Goal: Check status: Check status

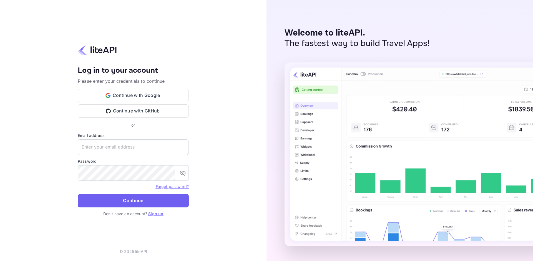
type input "[EMAIL_ADDRESS][DOMAIN_NAME]"
click at [170, 203] on button "Continue" at bounding box center [133, 200] width 111 height 13
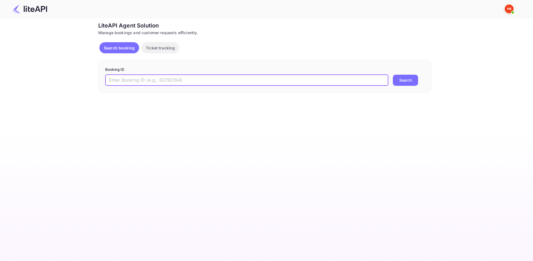
click at [156, 79] on input "text" at bounding box center [246, 80] width 283 height 11
paste input "8990623"
type input "8990623"
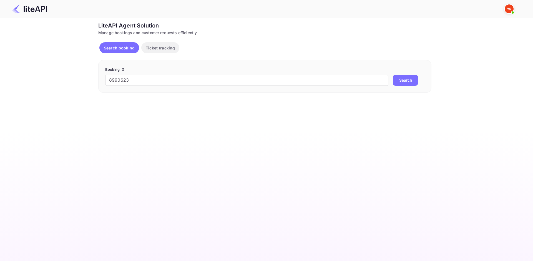
click at [405, 81] on button "Search" at bounding box center [405, 80] width 25 height 11
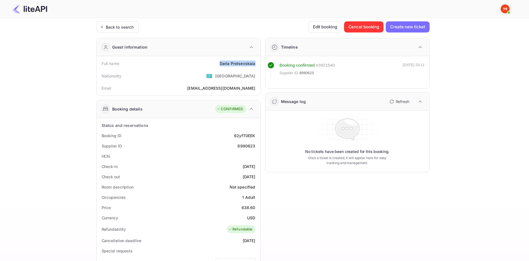
drag, startPoint x: 220, startPoint y: 62, endPoint x: 260, endPoint y: 66, distance: 40.2
click at [260, 66] on div "Full name [PERSON_NAME] Nationality 🇰🇿 [DEMOGRAPHIC_DATA] Email [EMAIL_ADDRESS]…" at bounding box center [179, 75] width 164 height 39
click at [244, 208] on div "638.60" at bounding box center [249, 208] width 14 height 6
copy div "638.60"
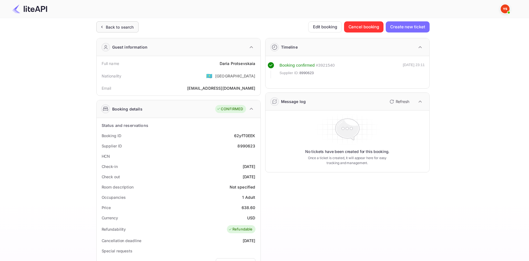
click at [130, 24] on div "Back to search" at bounding box center [117, 26] width 42 height 11
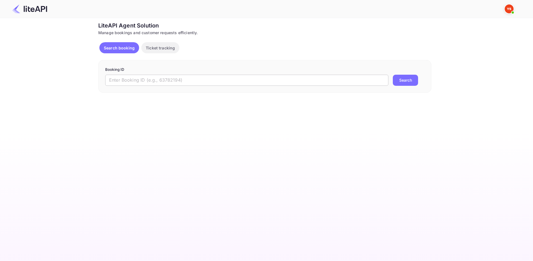
click at [231, 77] on input "text" at bounding box center [246, 80] width 283 height 11
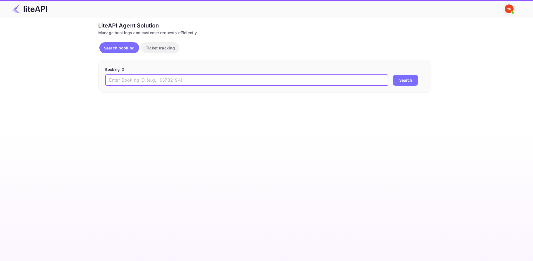
paste input "8291480"
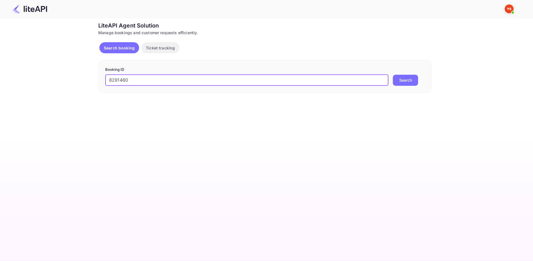
type input "8291480"
click at [411, 82] on button "Search" at bounding box center [405, 80] width 25 height 11
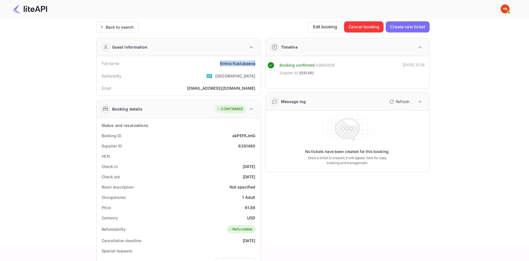
drag, startPoint x: 216, startPoint y: 64, endPoint x: 258, endPoint y: 66, distance: 41.4
click at [258, 66] on div "Full name [PERSON_NAME]" at bounding box center [178, 63] width 159 height 10
copy div "[PERSON_NAME]"
drag, startPoint x: 242, startPoint y: 209, endPoint x: 261, endPoint y: 207, distance: 19.0
click at [257, 209] on div "Price 61.89" at bounding box center [178, 208] width 159 height 10
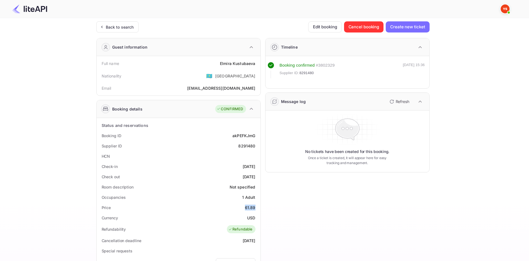
copy div "61.89"
